Goal: Check status: Check status

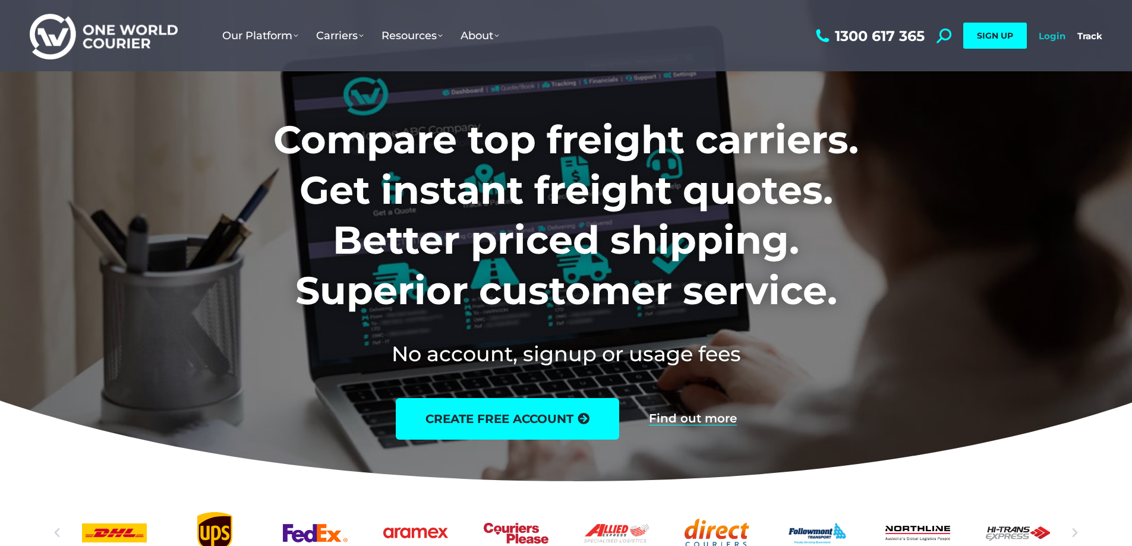
click at [1047, 39] on link "Login" at bounding box center [1052, 35] width 27 height 11
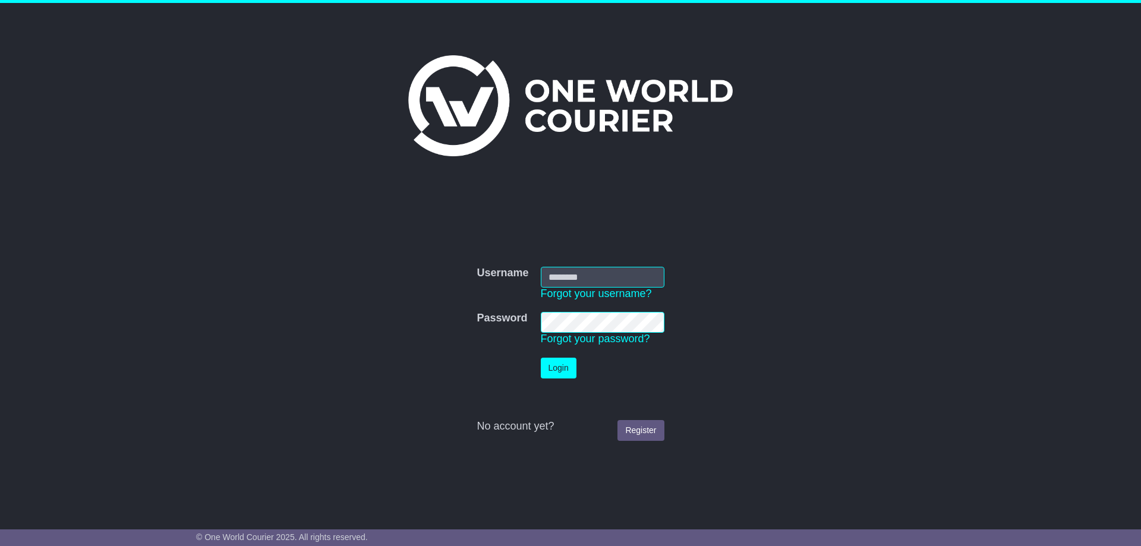
click at [600, 279] on input "Username" at bounding box center [603, 277] width 124 height 21
type input "**********"
click at [560, 367] on button "Login" at bounding box center [559, 368] width 36 height 21
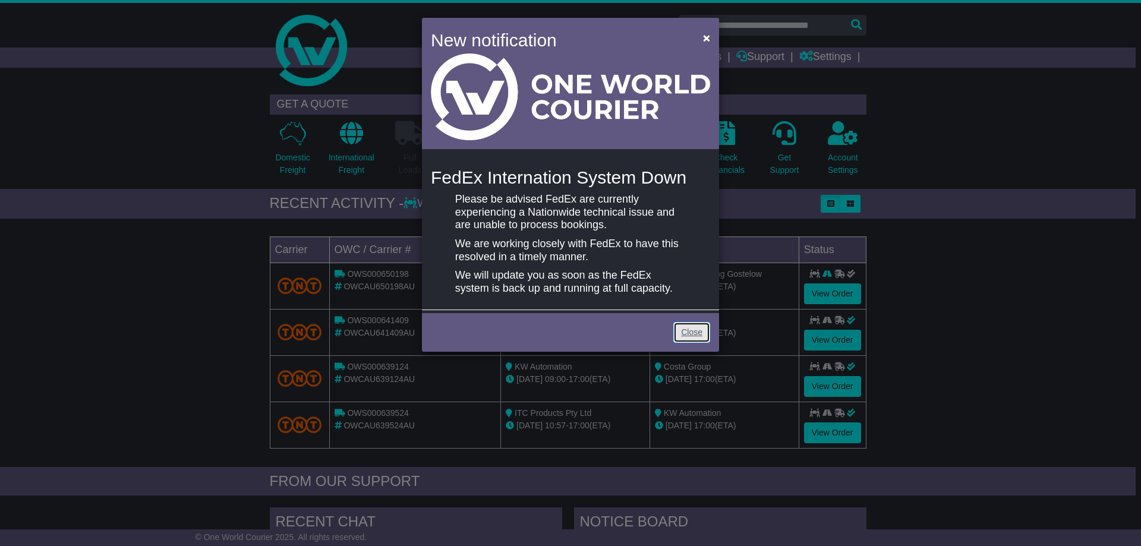
click at [695, 336] on link "Close" at bounding box center [691, 332] width 37 height 21
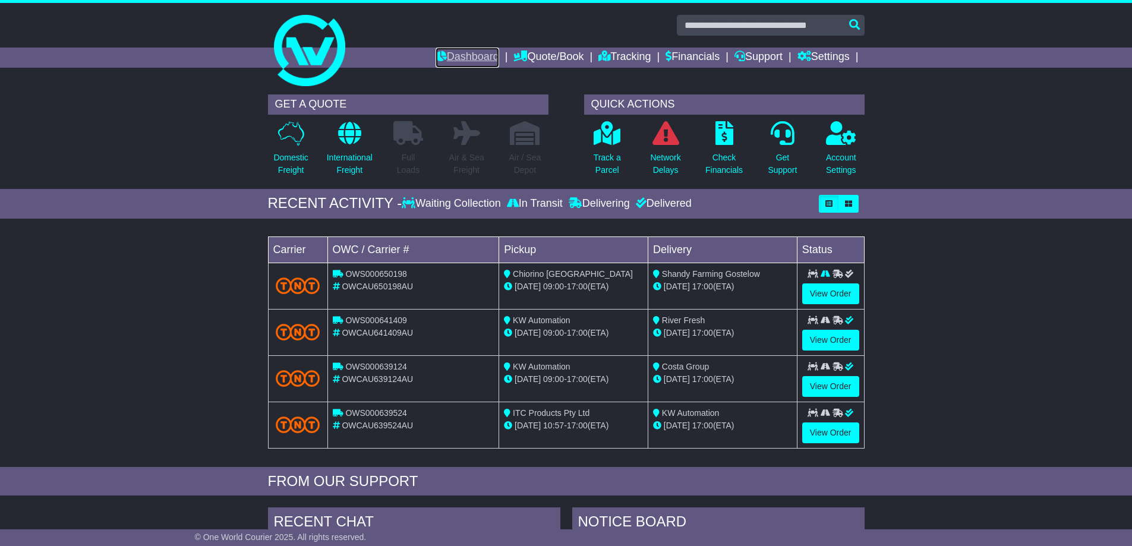
click at [473, 58] on link "Dashboard" at bounding box center [468, 58] width 64 height 20
click at [824, 292] on link "View Order" at bounding box center [830, 293] width 57 height 21
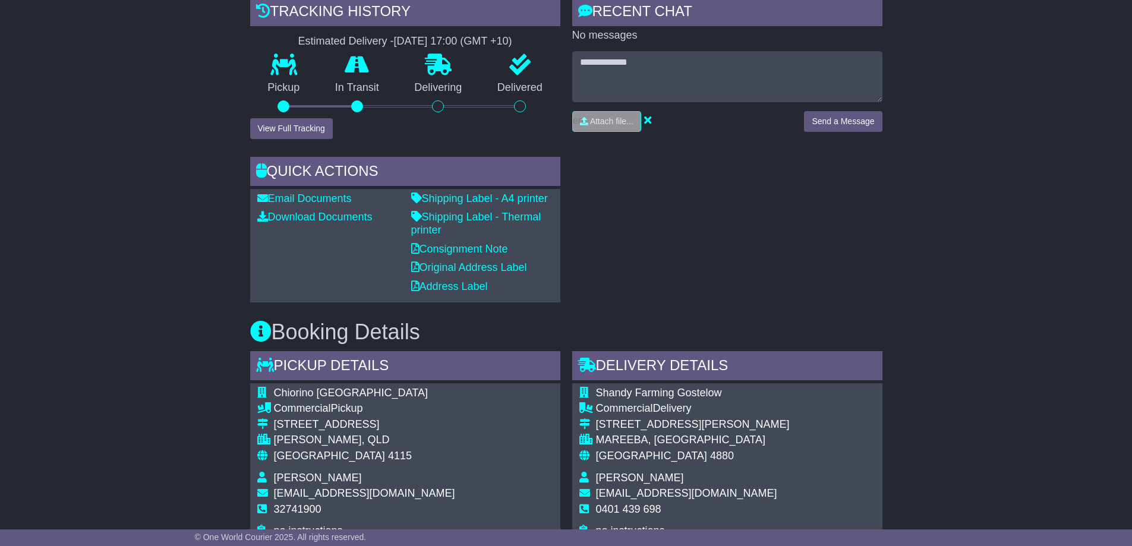
scroll to position [297, 0]
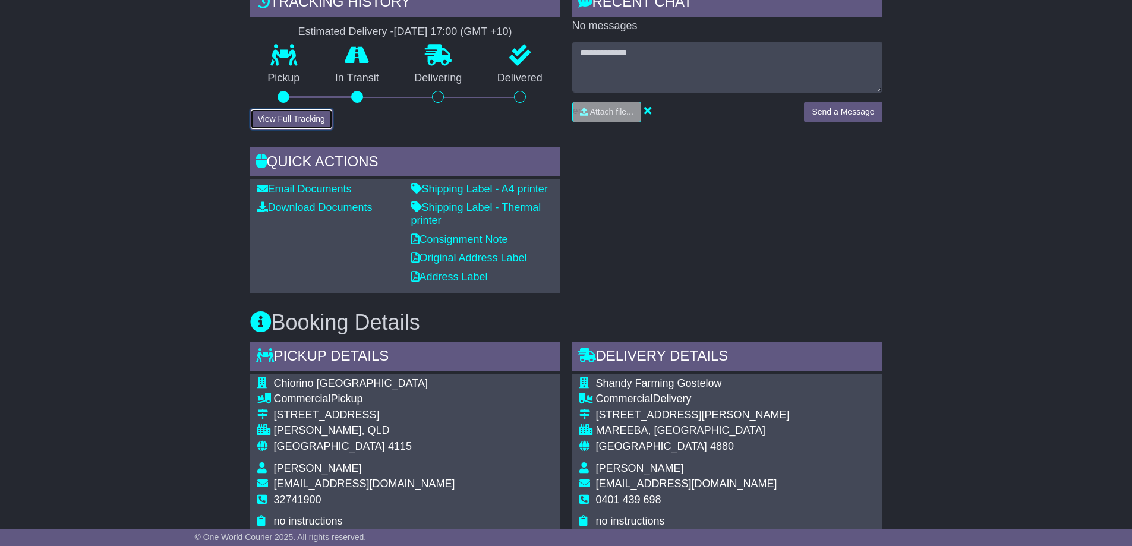
click at [274, 121] on button "View Full Tracking" at bounding box center [291, 119] width 83 height 21
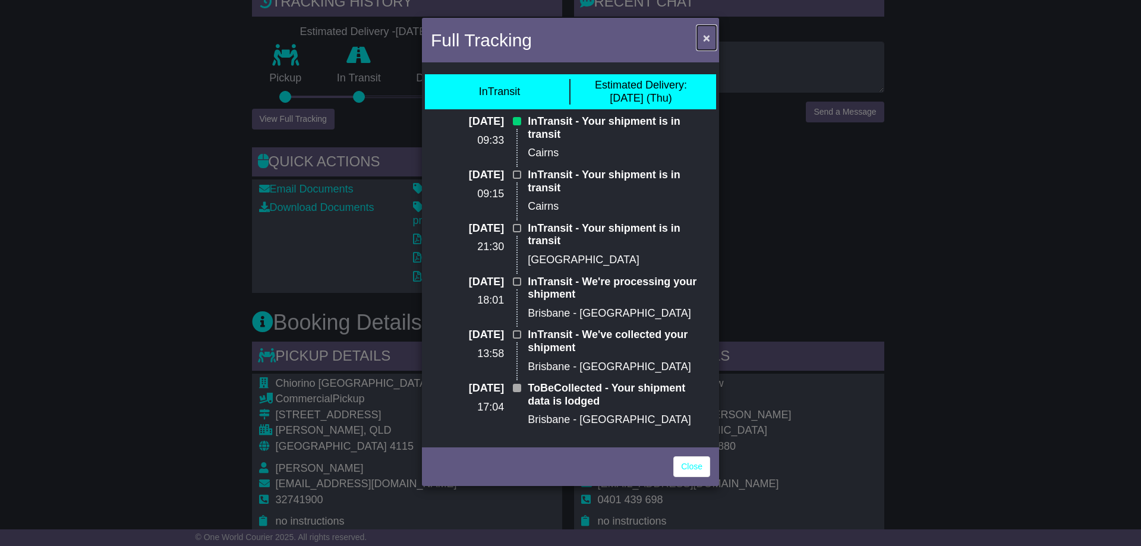
click at [705, 36] on span "×" at bounding box center [706, 38] width 7 height 14
